Goal: Check status: Check status

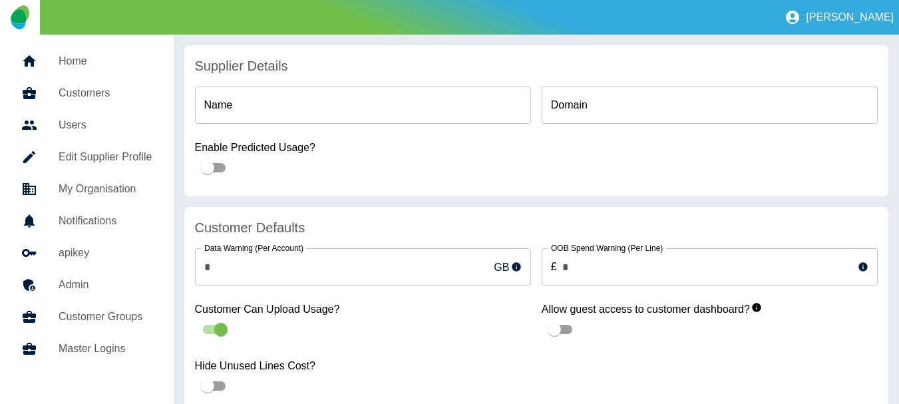
type input "**********"
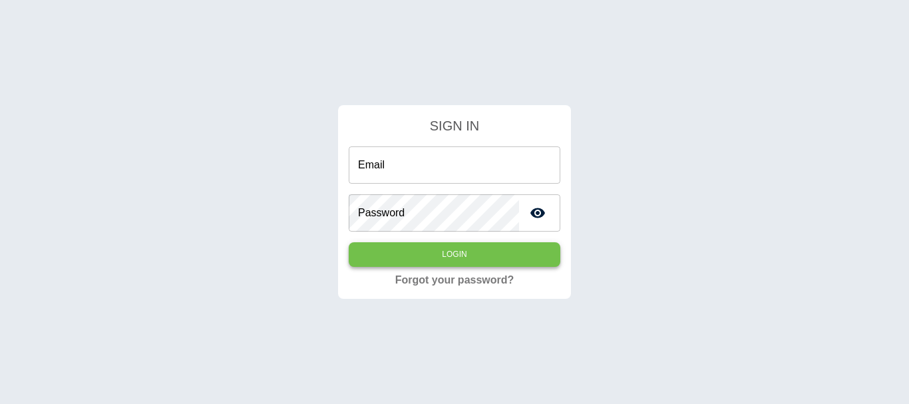
type input "**********"
click at [438, 262] on button "Login" at bounding box center [455, 254] width 212 height 25
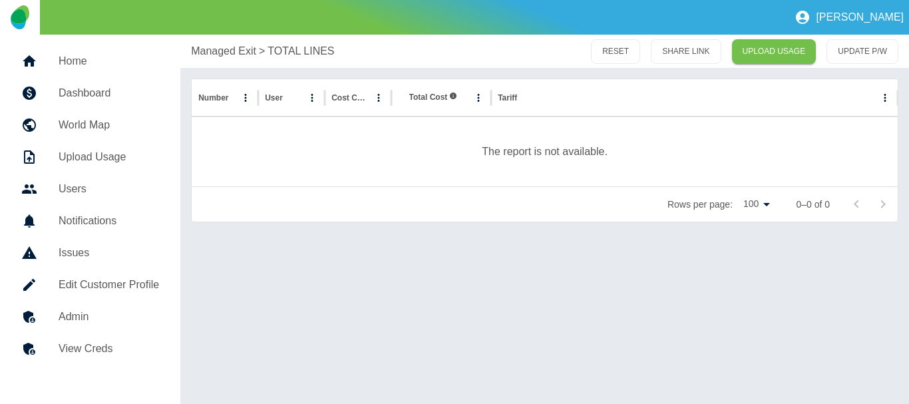
click at [501, 146] on p "The report is not available." at bounding box center [545, 152] width 126 height 16
copy p "The report is not available."
click at [483, 176] on div "The report is not available." at bounding box center [545, 151] width 706 height 69
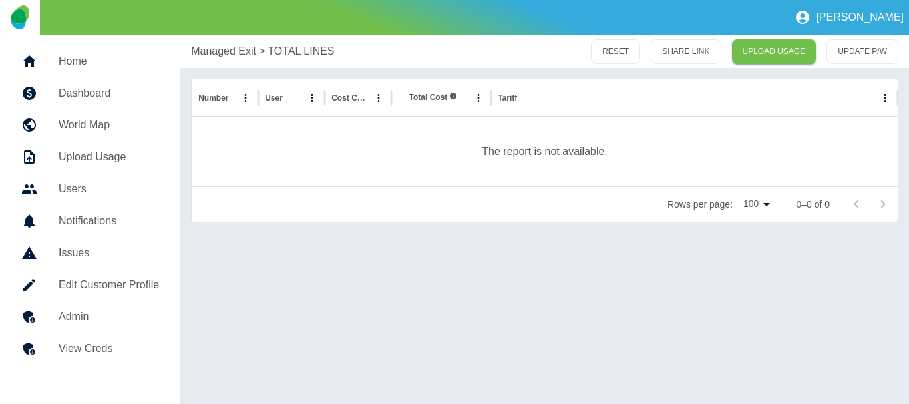
click at [499, 154] on p "The report is not available." at bounding box center [545, 152] width 126 height 16
copy p "The report is not available."
click at [423, 161] on div "The report is not available." at bounding box center [545, 151] width 706 height 69
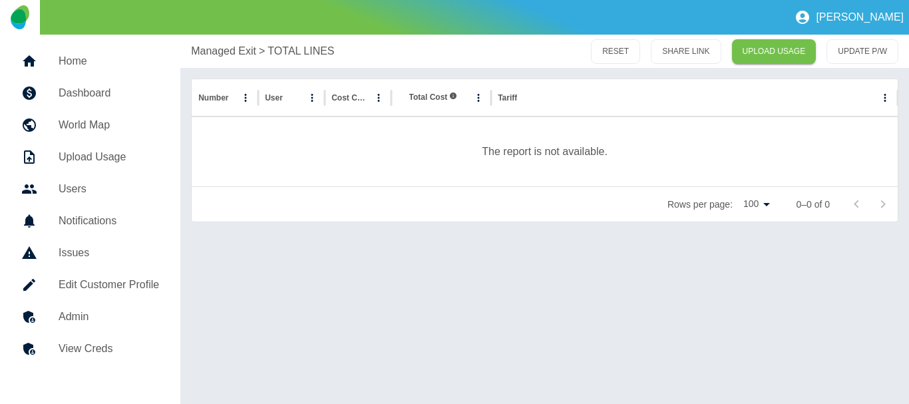
click at [433, 33] on div "[PERSON_NAME]" at bounding box center [454, 17] width 909 height 35
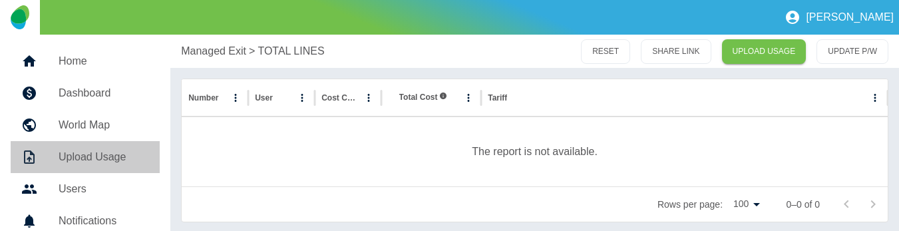
click at [27, 158] on icon at bounding box center [29, 157] width 16 height 16
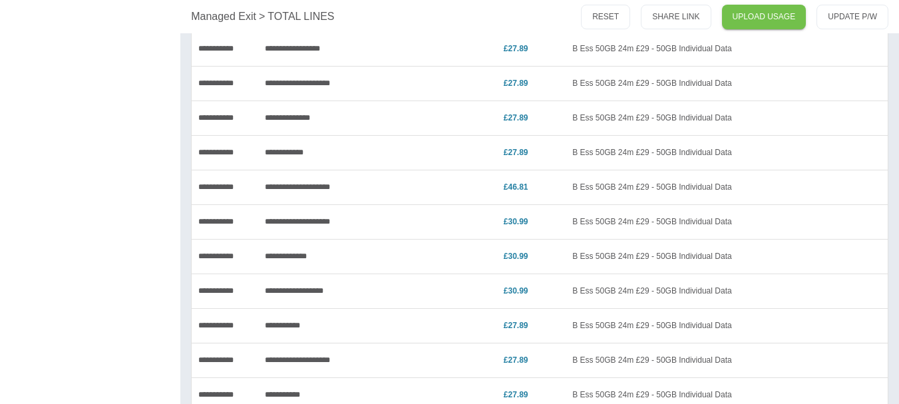
scroll to position [1664, 0]
